Goal: Obtain resource: Download file/media

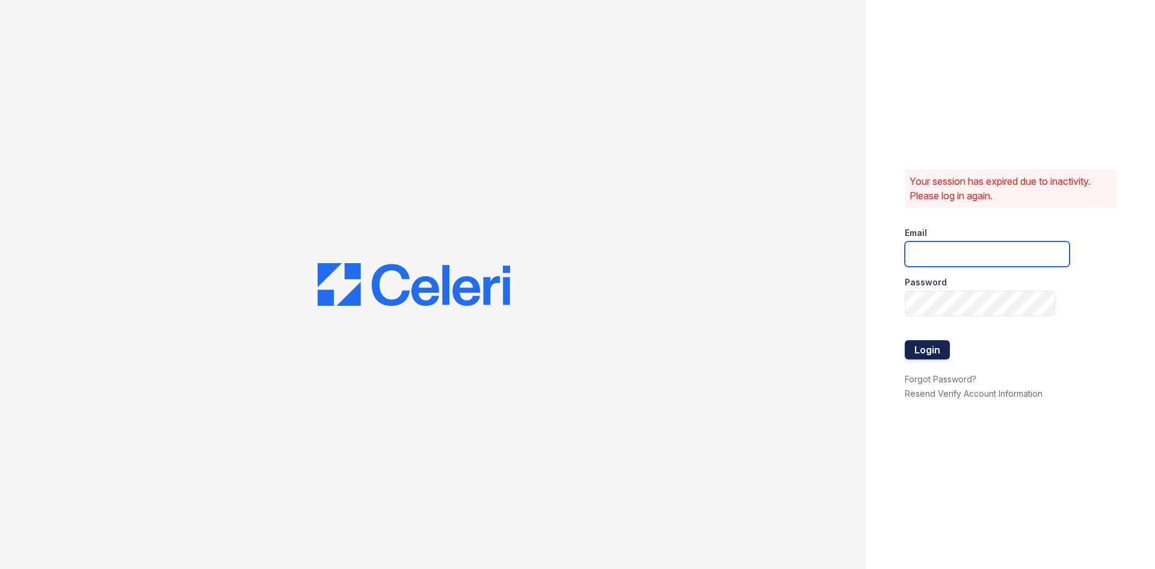
type input "[EMAIL_ADDRESS][DOMAIN_NAME]"
click at [928, 348] on button "Login" at bounding box center [927, 349] width 45 height 19
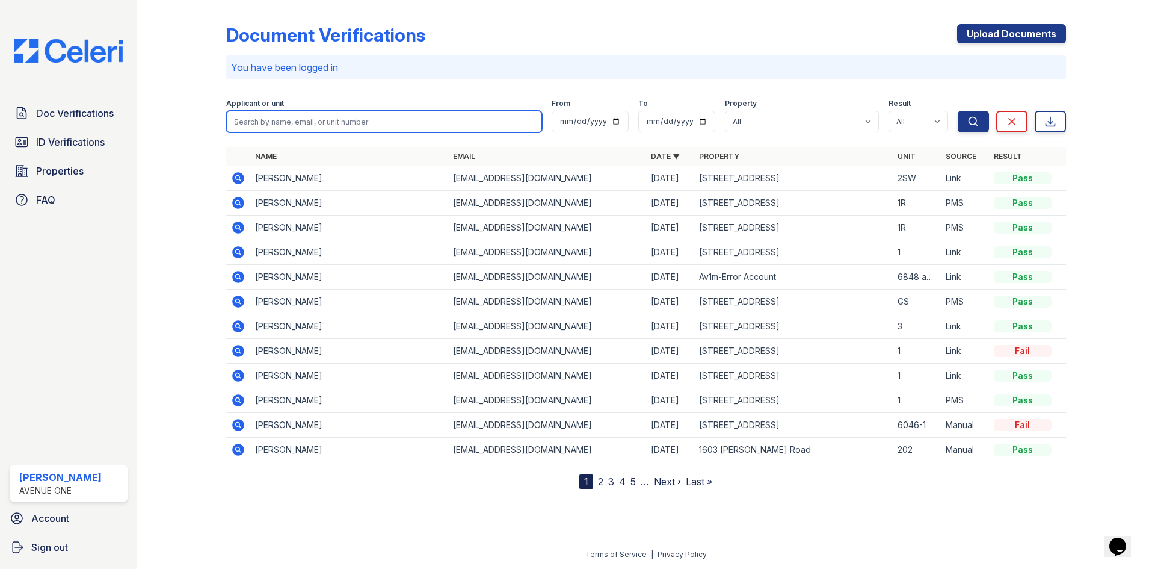
click at [272, 122] on input "search" at bounding box center [384, 122] width 316 height 22
click at [236, 120] on input "search" at bounding box center [384, 122] width 316 height 22
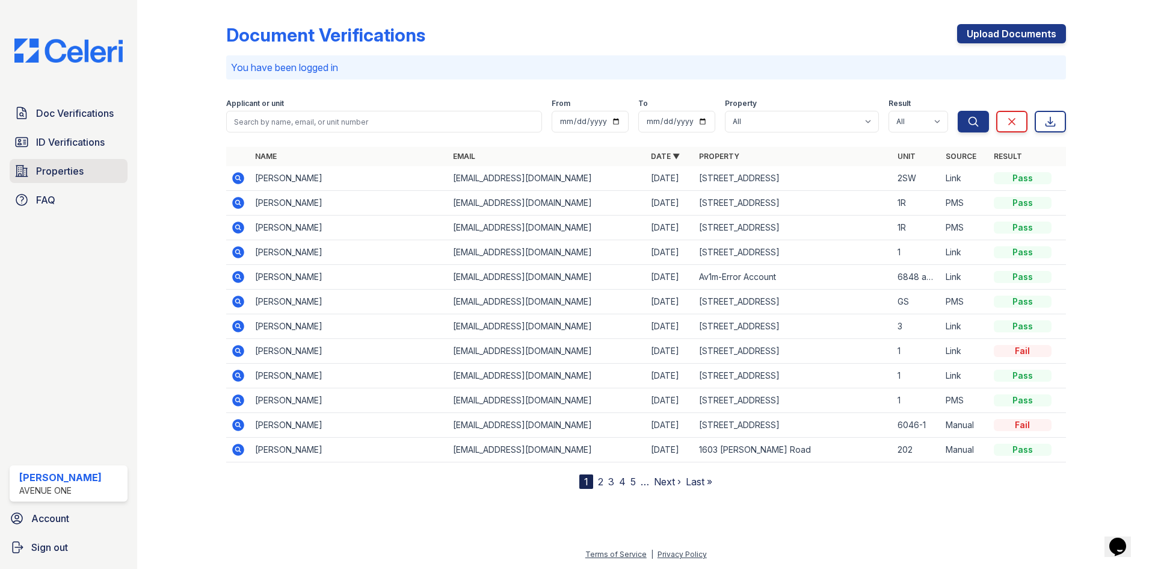
click at [73, 164] on span "Properties" at bounding box center [60, 171] width 48 height 14
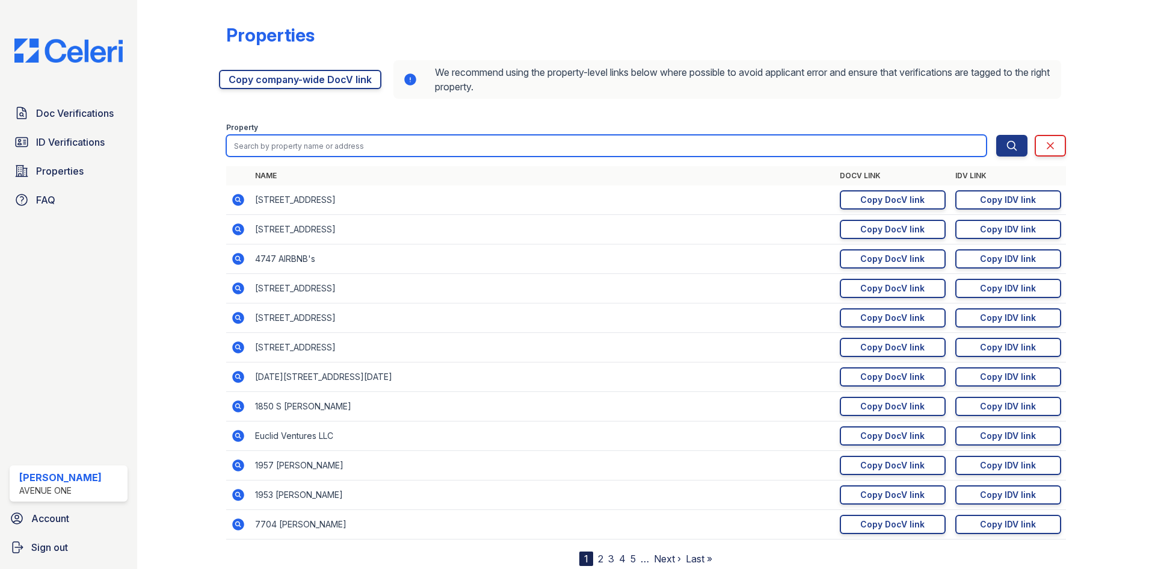
click at [355, 147] on input "search" at bounding box center [606, 146] width 761 height 22
paste input "6401-07 W. 18th Street - 1"
type input "6401-07 W. 18th Street - 1"
click at [996, 135] on button "Search" at bounding box center [1011, 146] width 31 height 22
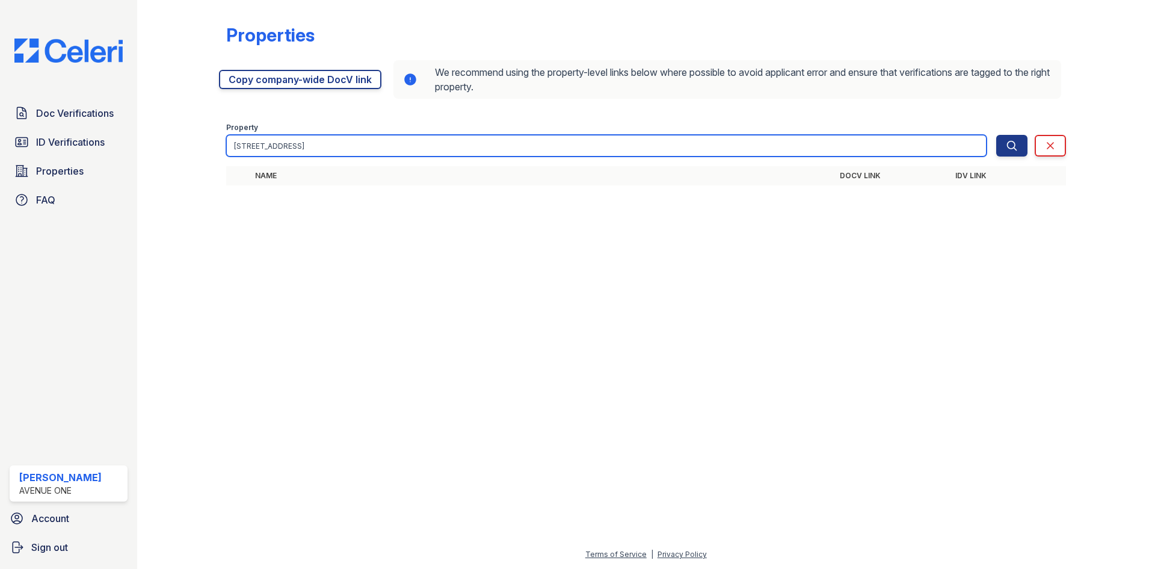
click at [354, 136] on input "6401-07 W. 18th Street - 1" at bounding box center [606, 146] width 761 height 22
type input "[STREET_ADDRESS]"
click at [996, 135] on button "Search" at bounding box center [1011, 146] width 31 height 22
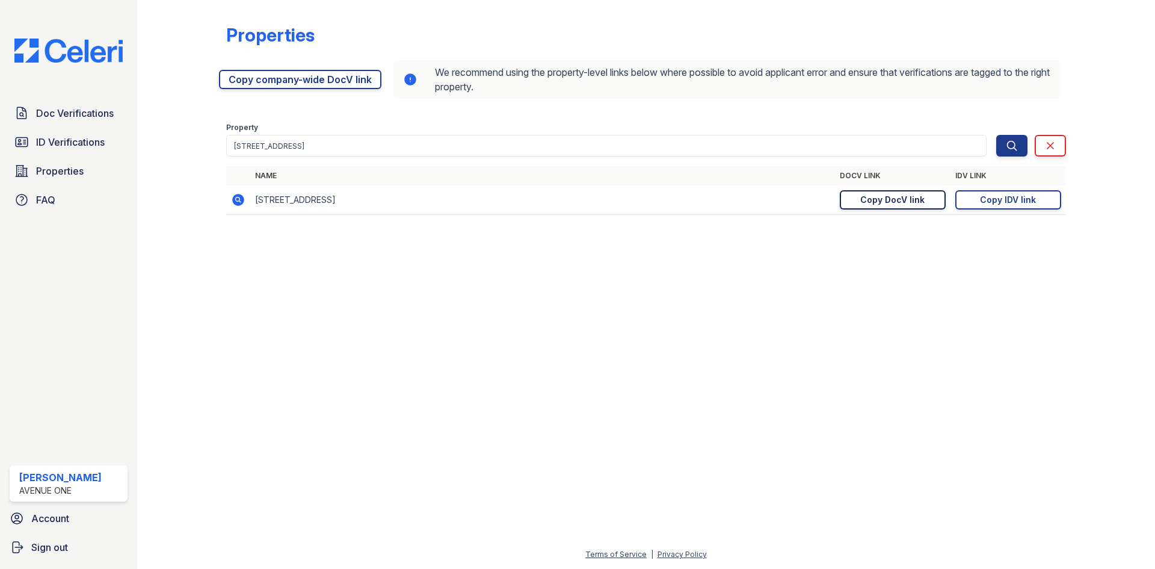
click at [869, 202] on div "Copy DocV link" at bounding box center [892, 200] width 64 height 12
click at [1022, 197] on div "Copy IDV link" at bounding box center [1008, 200] width 56 height 12
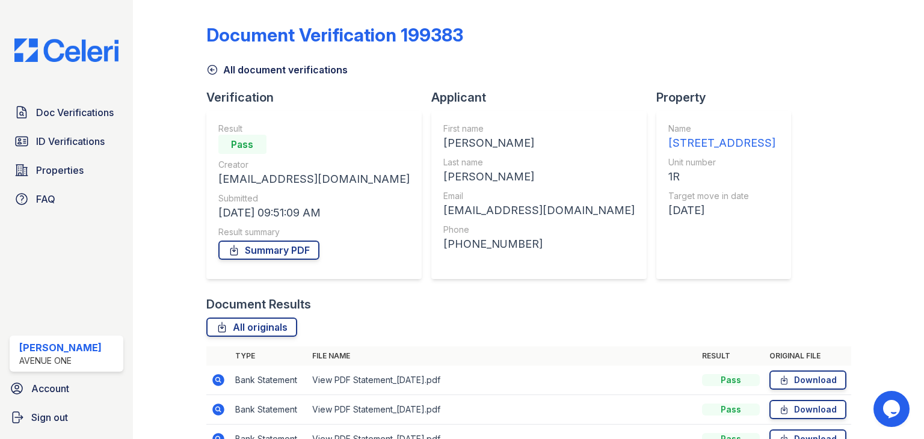
scroll to position [156, 0]
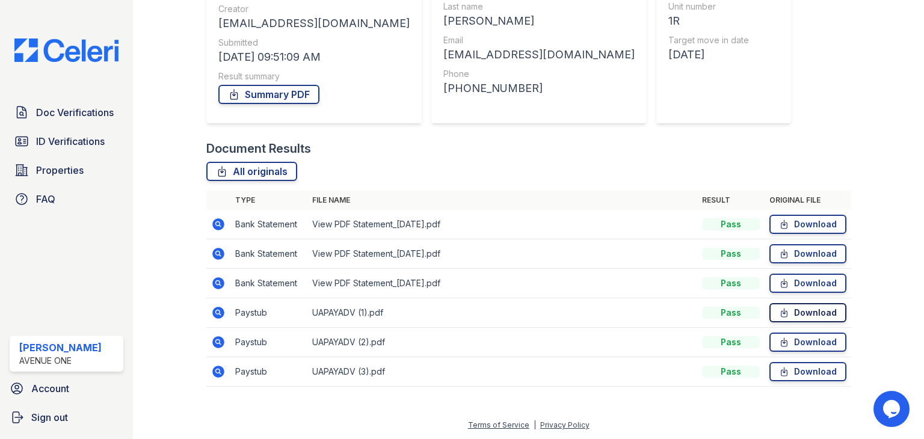
click at [792, 314] on link "Download" at bounding box center [808, 312] width 77 height 19
click at [790, 345] on link "Download" at bounding box center [808, 342] width 77 height 19
click at [789, 371] on link "Download" at bounding box center [808, 371] width 77 height 19
click at [842, 1] on div "Document Verification 199383 All document verifications Verification Result Pas…" at bounding box center [528, 124] width 645 height 550
click at [781, 224] on icon at bounding box center [784, 224] width 6 height 8
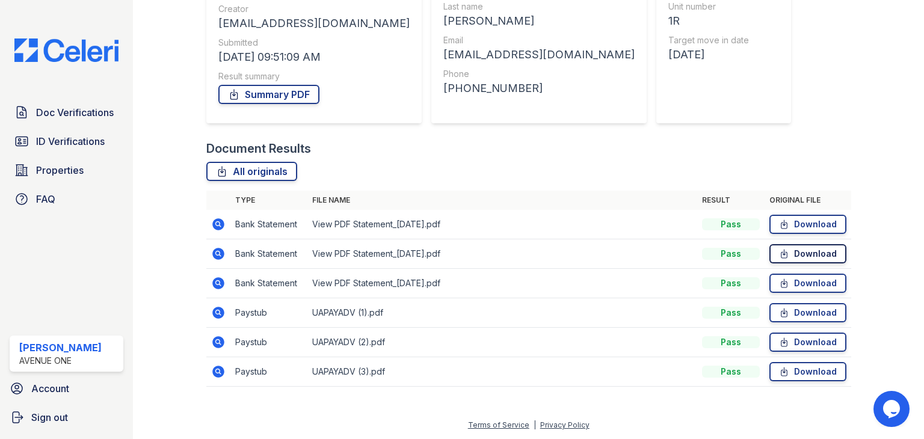
click at [781, 257] on icon at bounding box center [784, 254] width 10 height 12
click at [782, 282] on icon at bounding box center [784, 283] width 10 height 12
click at [795, 310] on link "Download" at bounding box center [808, 312] width 77 height 19
click at [787, 223] on link "Download" at bounding box center [808, 224] width 77 height 19
click at [788, 252] on link "Download" at bounding box center [808, 253] width 77 height 19
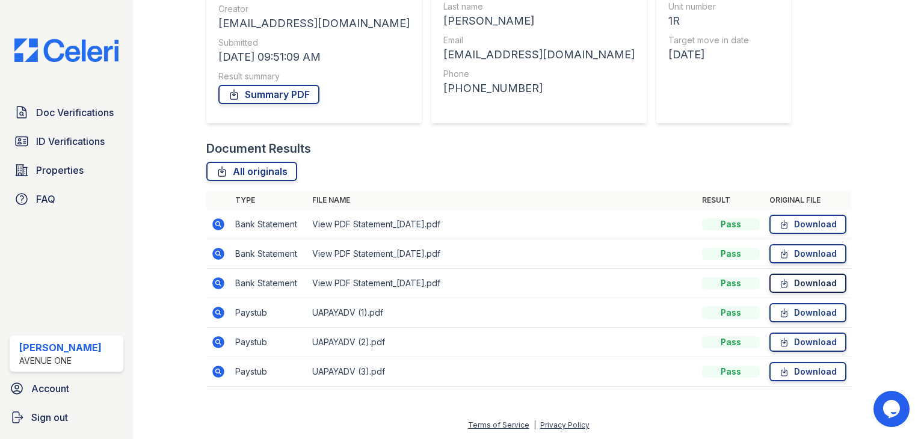
click at [787, 281] on link "Download" at bounding box center [808, 283] width 77 height 19
click at [254, 92] on link "Summary PDF" at bounding box center [268, 94] width 101 height 19
